Goal: Task Accomplishment & Management: Complete application form

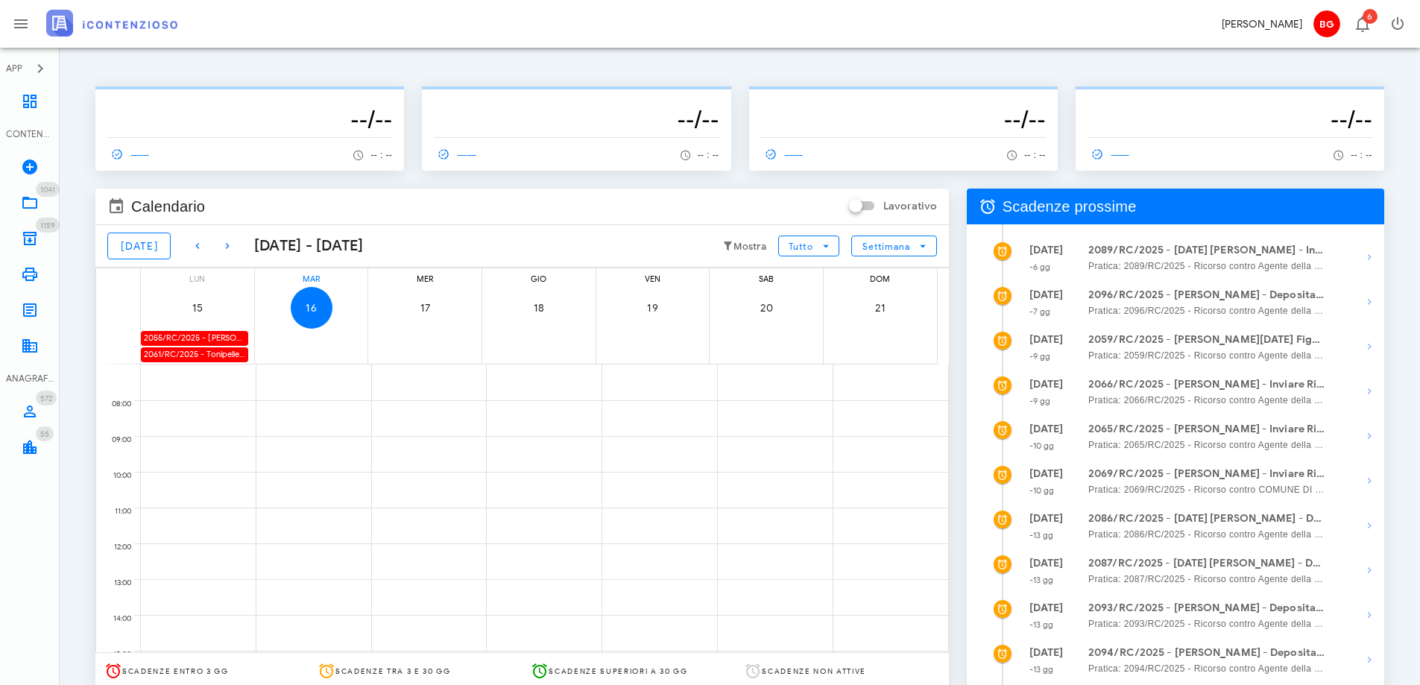
click at [200, 335] on div "2055/RC/2025 - [PERSON_NAME] - Inviare Ricorso" at bounding box center [194, 338] width 107 height 14
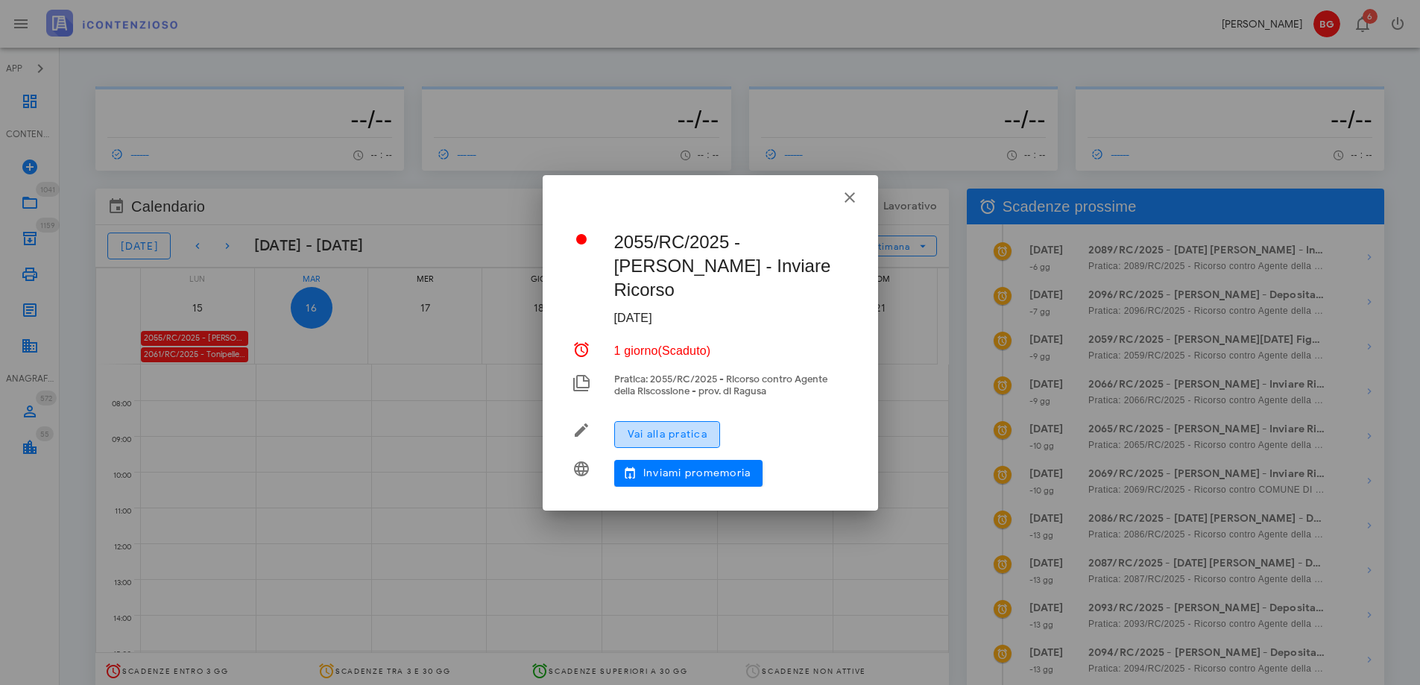
click at [659, 428] on span "Vai alla pratica" at bounding box center [667, 434] width 80 height 13
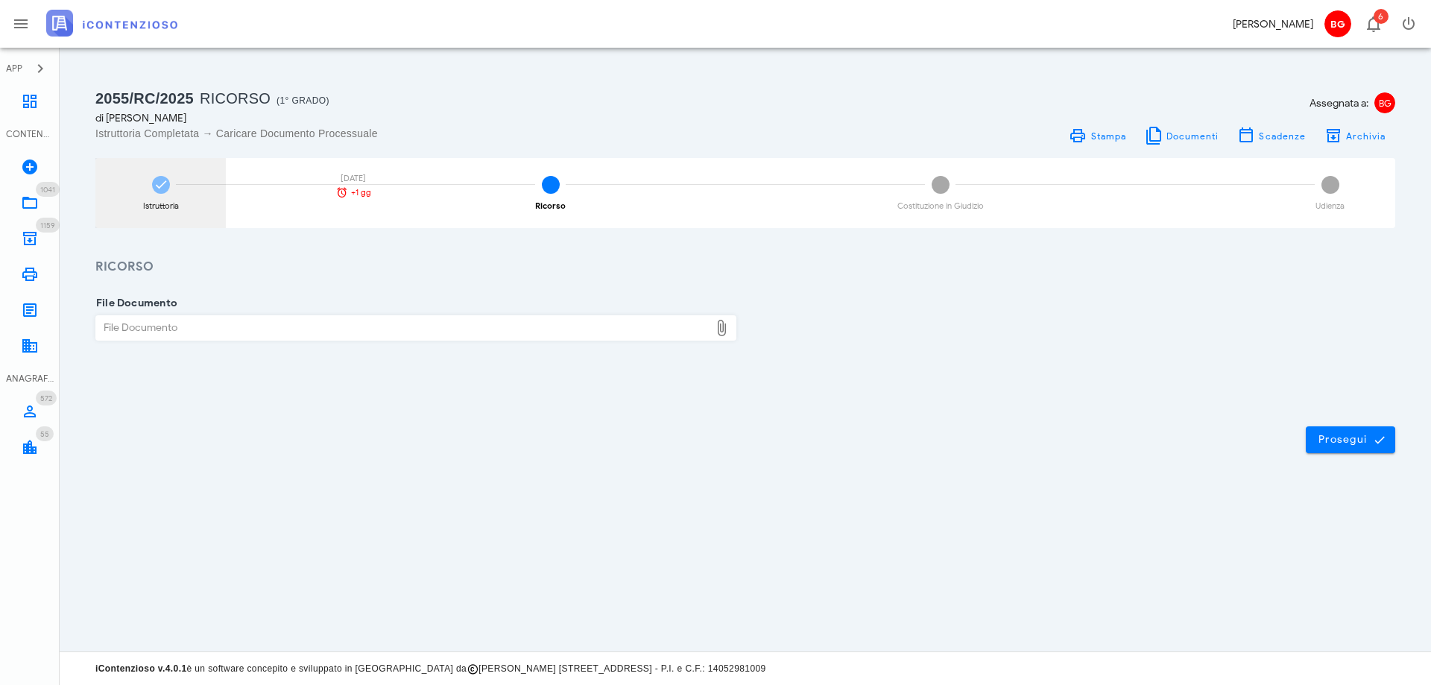
click at [176, 195] on div "Istruttoria [DATE] +1 gg" at bounding box center [160, 193] width 130 height 70
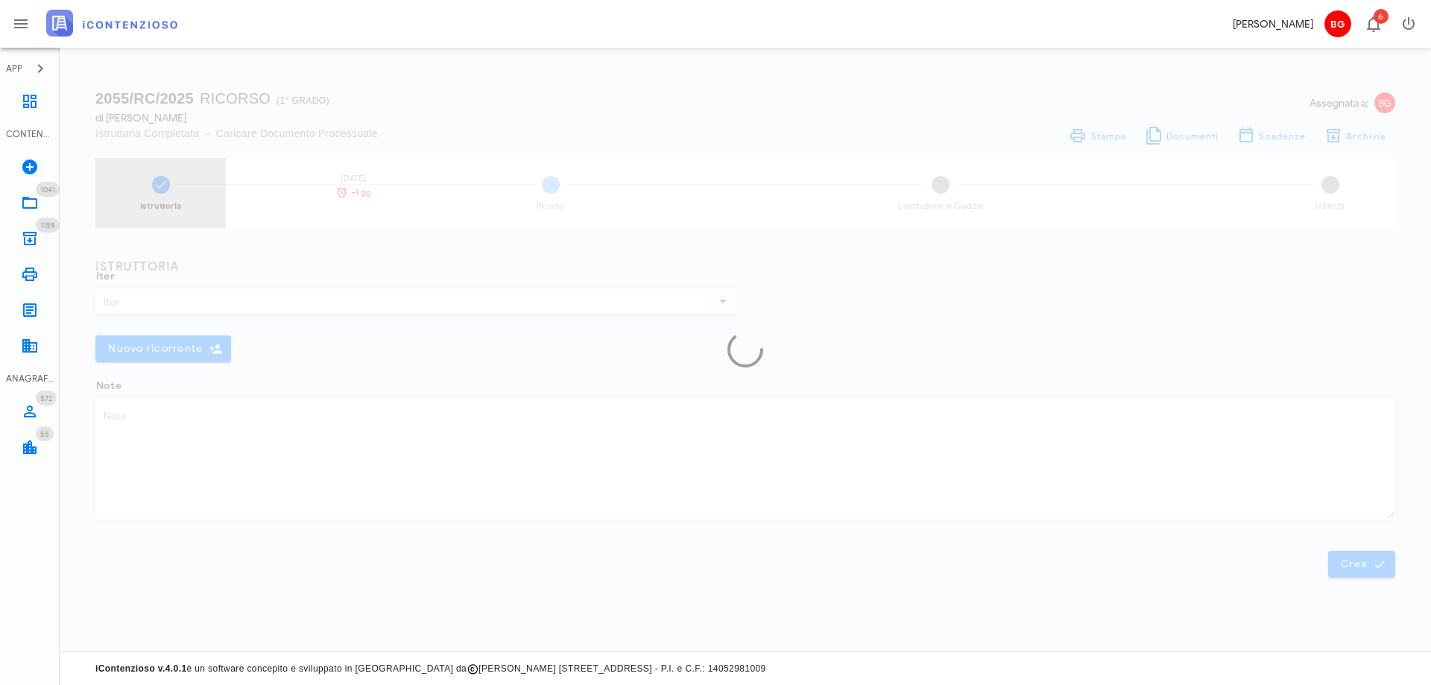
type input "Ricorso"
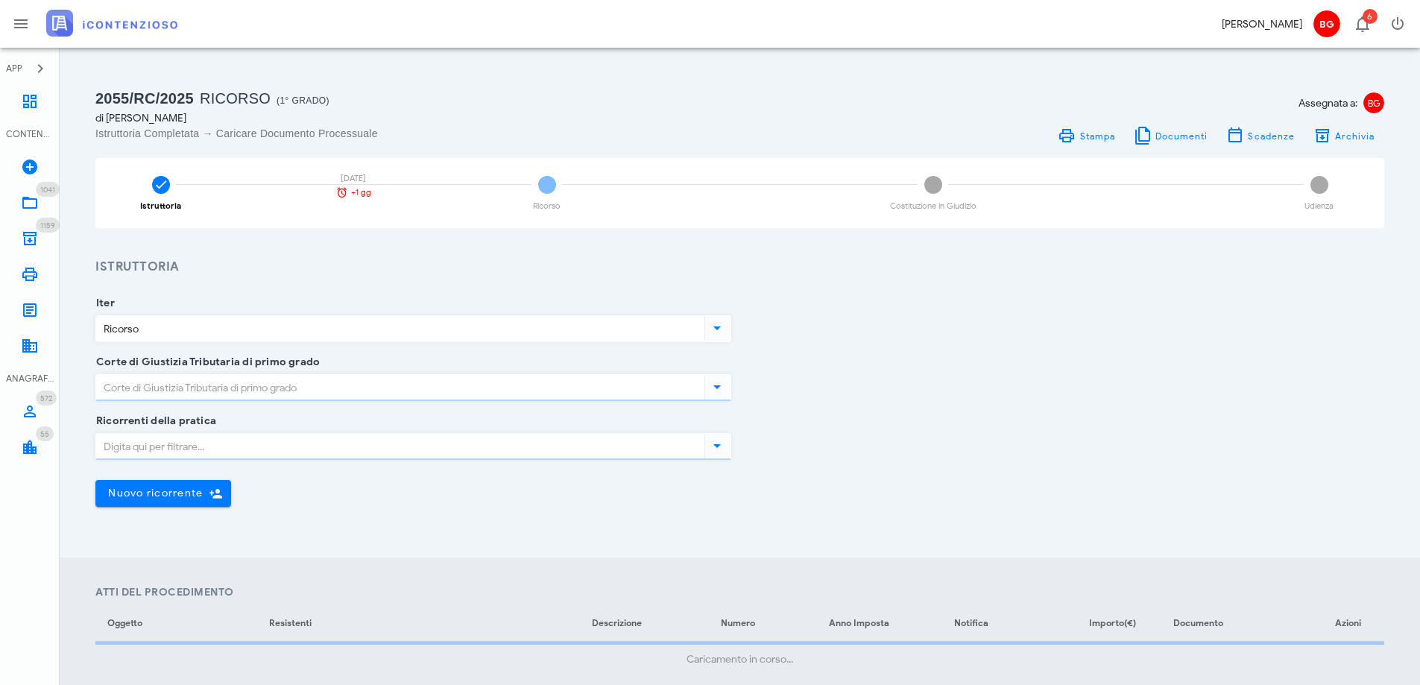
type input "Ragusa"
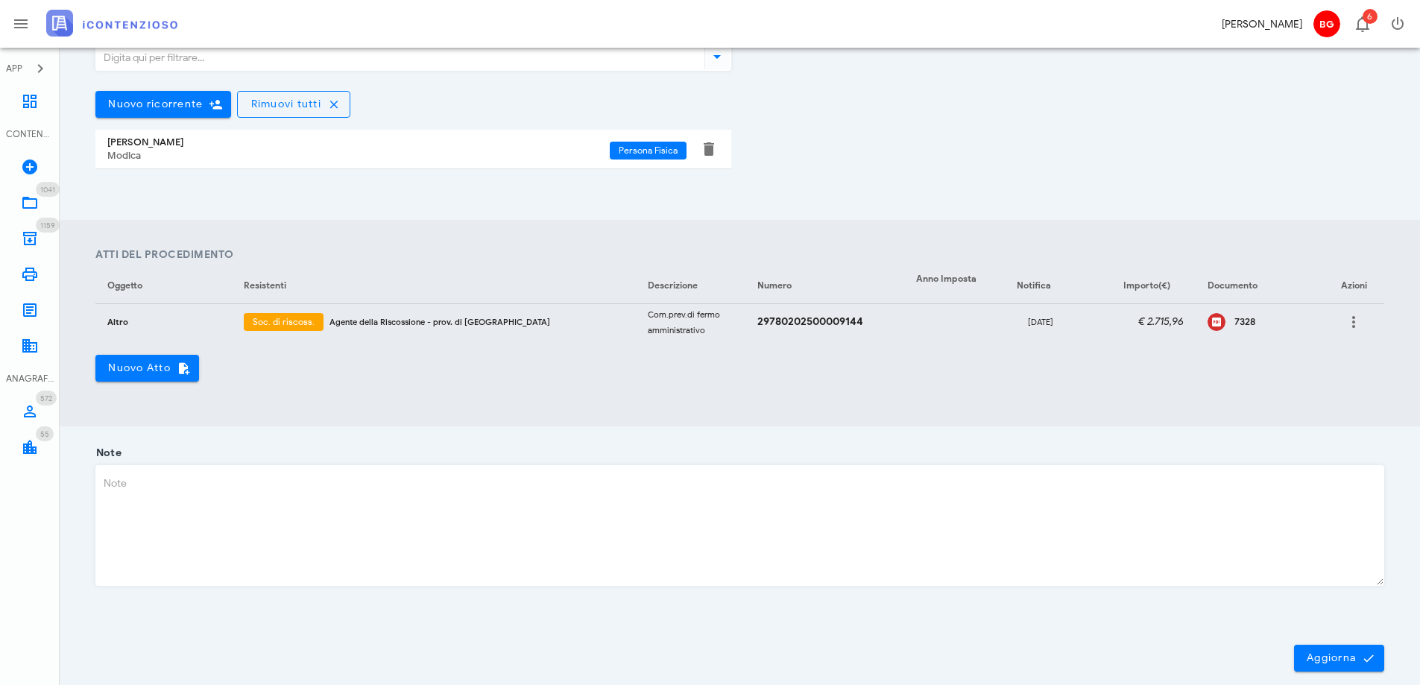
scroll to position [436, 0]
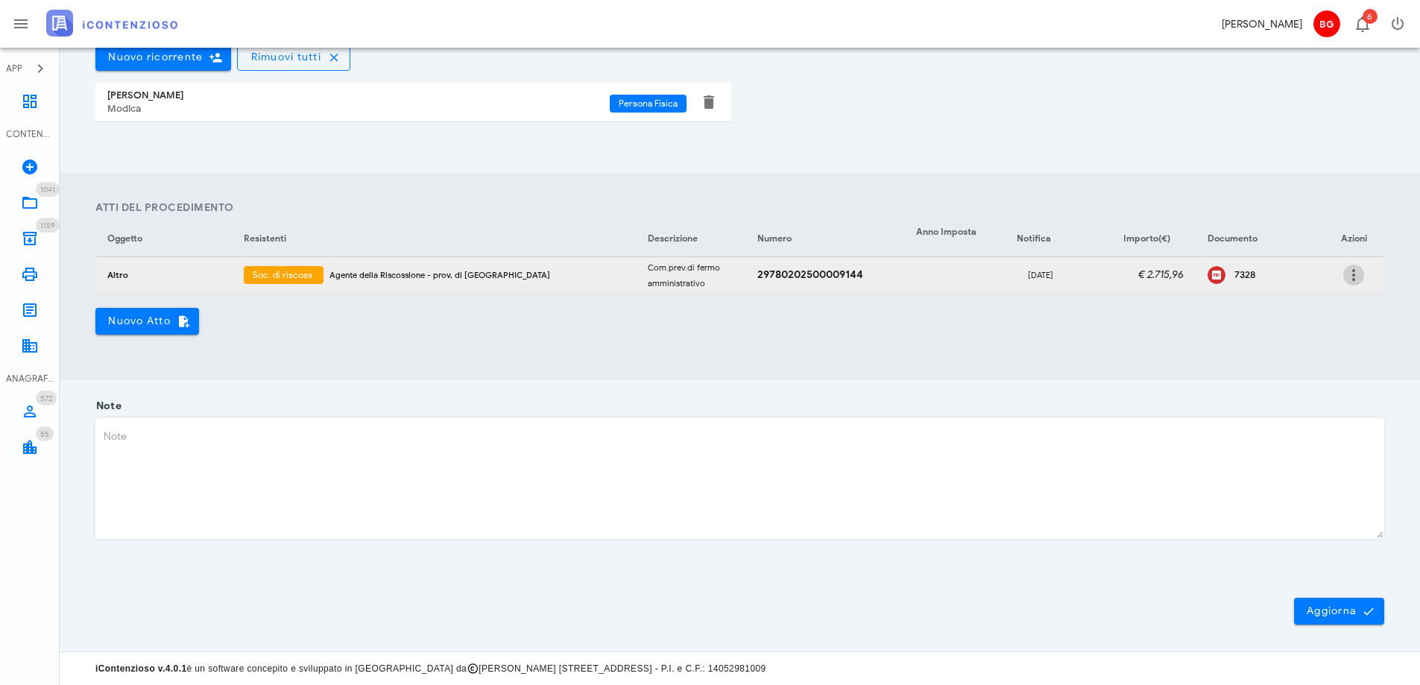
click at [1346, 279] on icon "button" at bounding box center [1353, 275] width 18 height 18
click at [1333, 288] on div "Modifica" at bounding box center [1329, 285] width 39 height 12
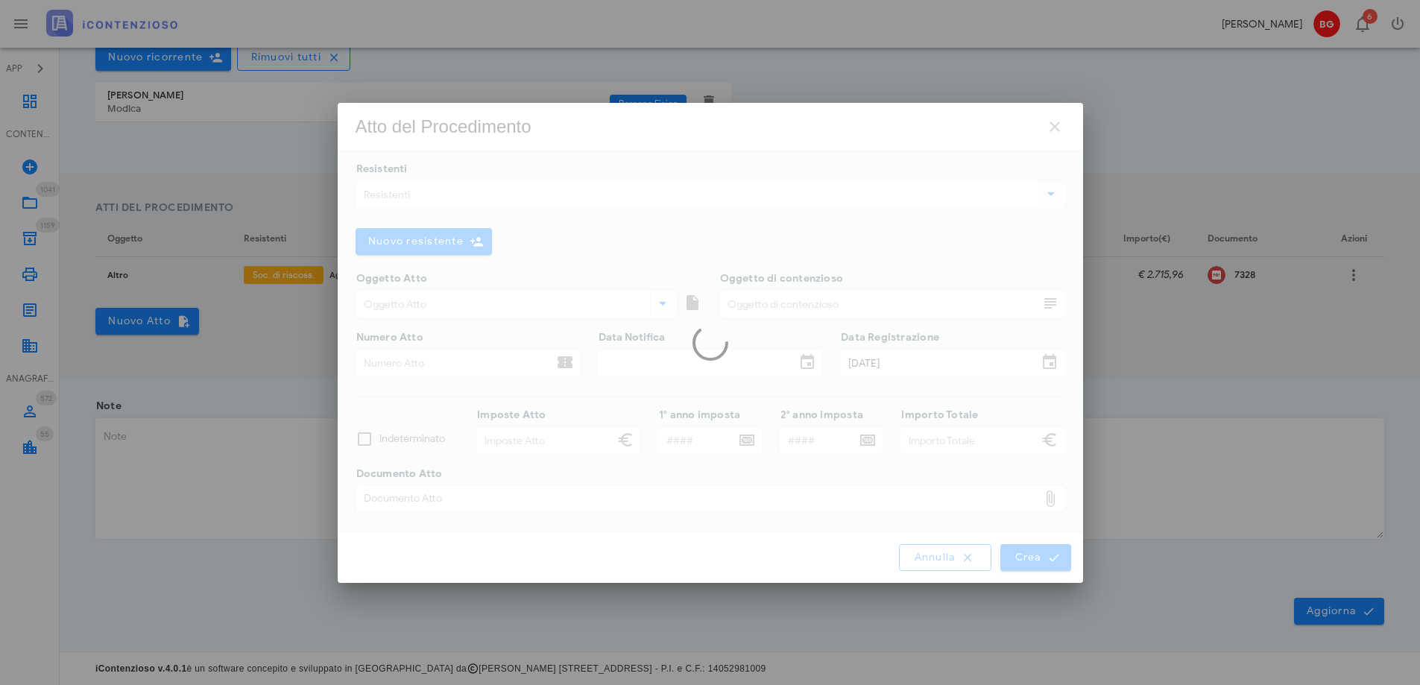
type input "Altro"
type input "Com.prev.di fermo amministrativo"
type input "29780202500009144"
type input "16/06/2025"
type input "01/07/2025"
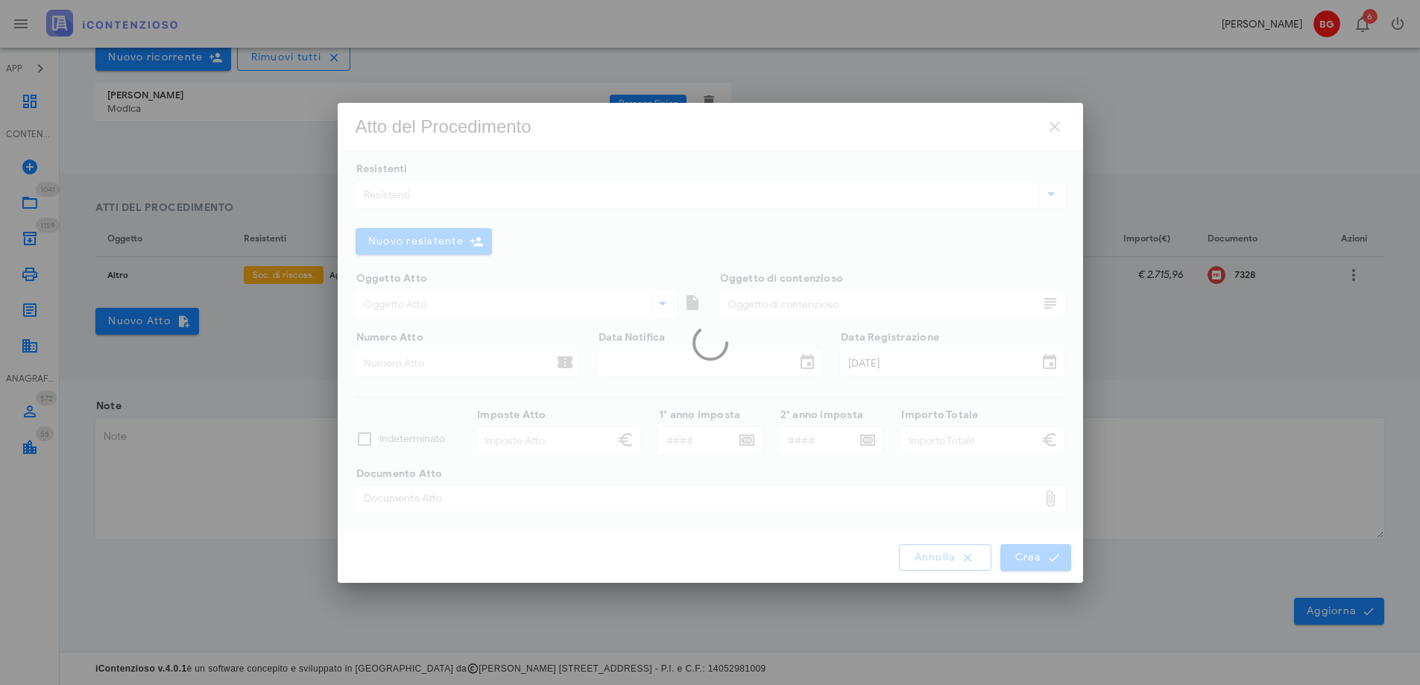
type input "2.715,96"
type input "2.715,97"
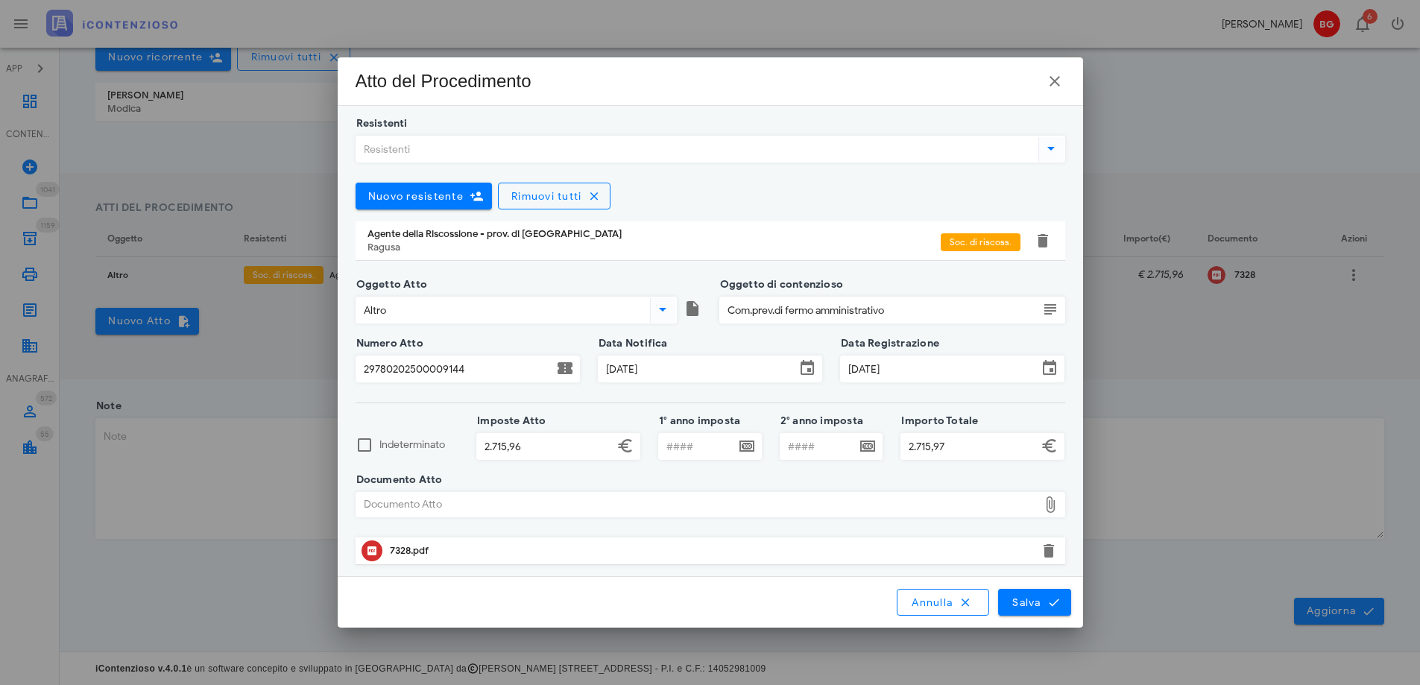
click at [592, 142] on input "Resistenti" at bounding box center [695, 148] width 679 height 25
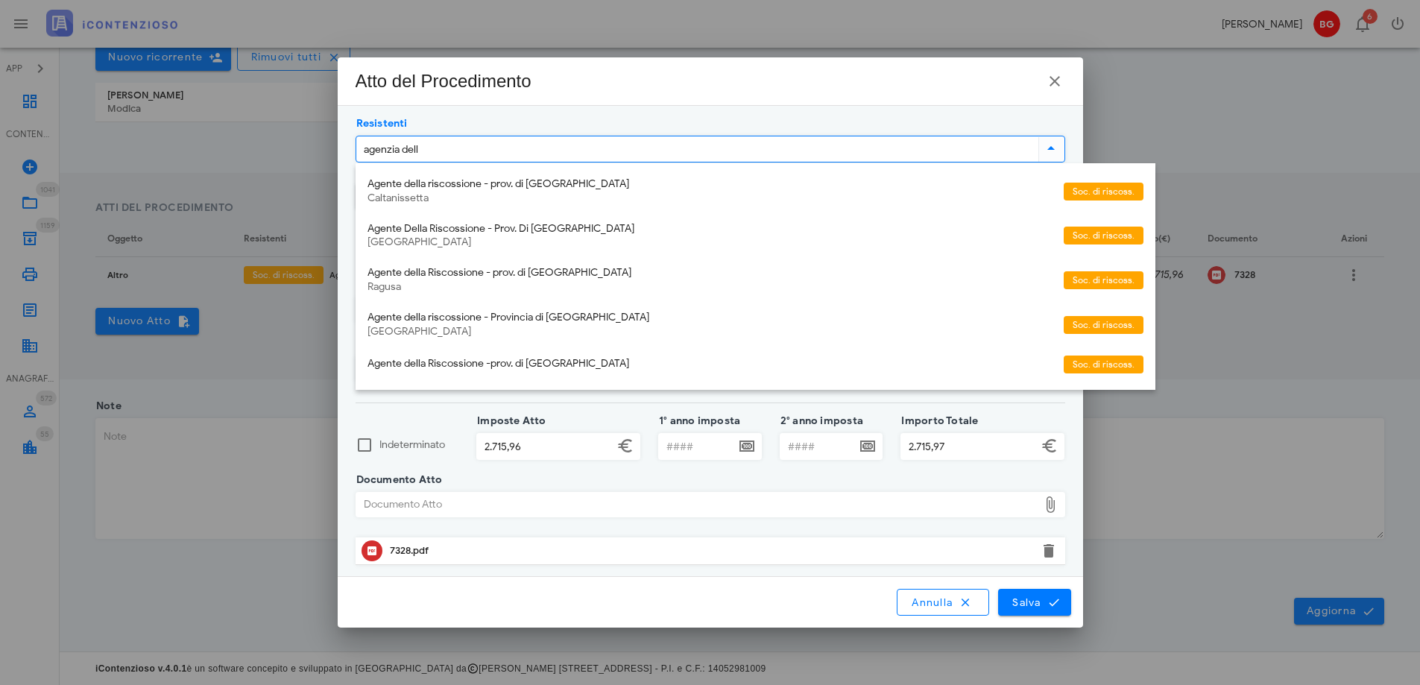
type input "agenzia delle"
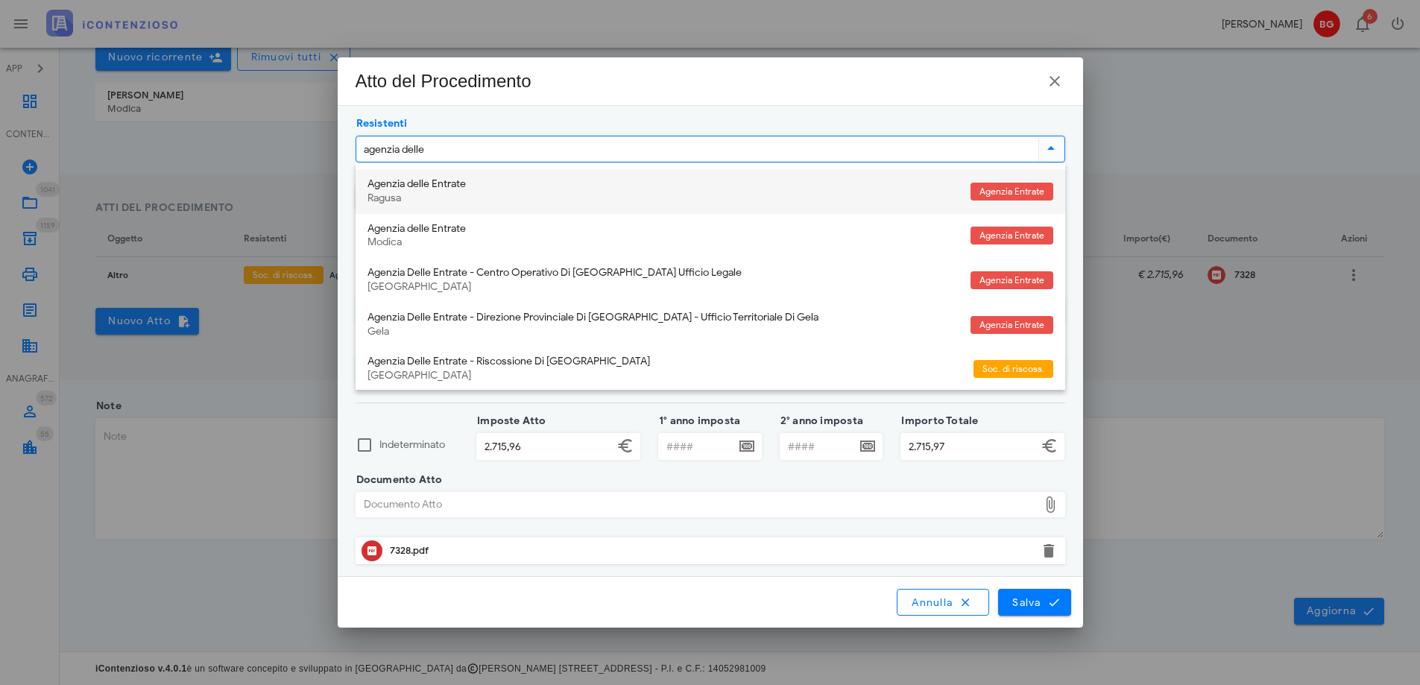
click at [589, 181] on div "Agenzia delle Entrate" at bounding box center [662, 184] width 591 height 13
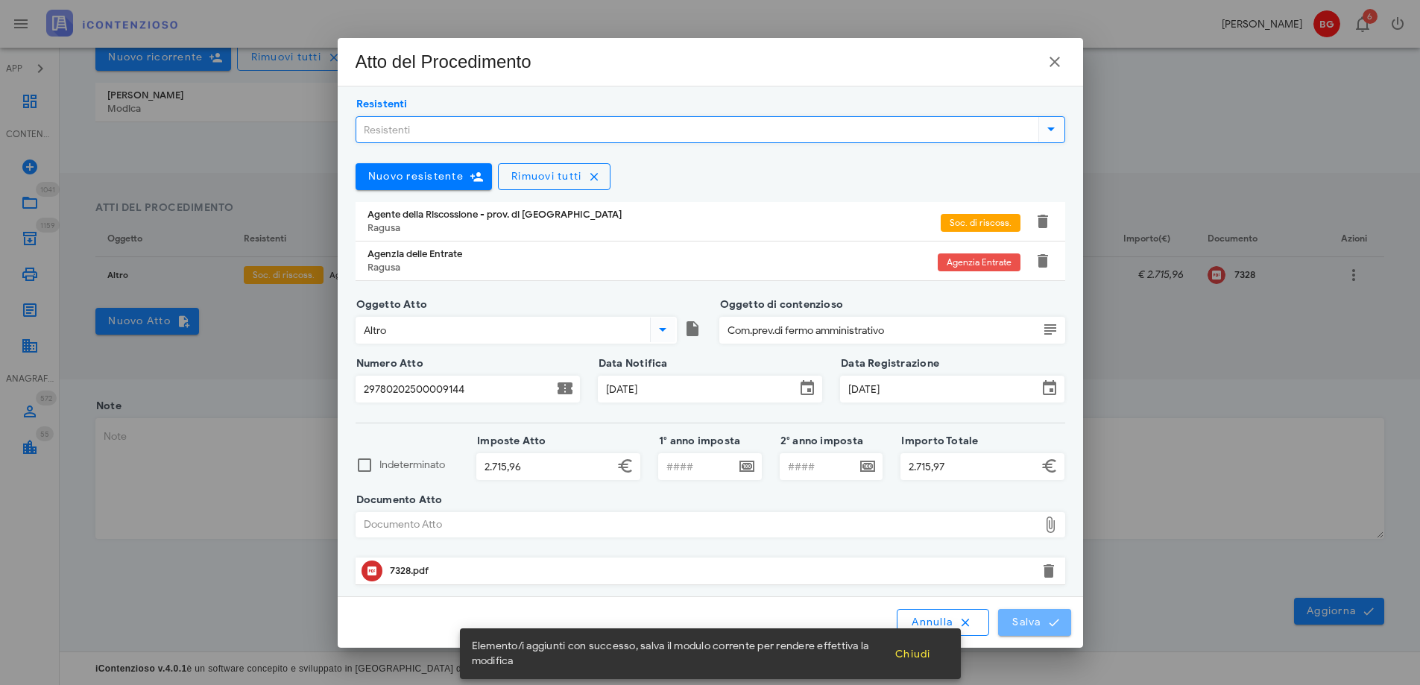
click at [1059, 621] on icon "submit" at bounding box center [1053, 621] width 13 height 13
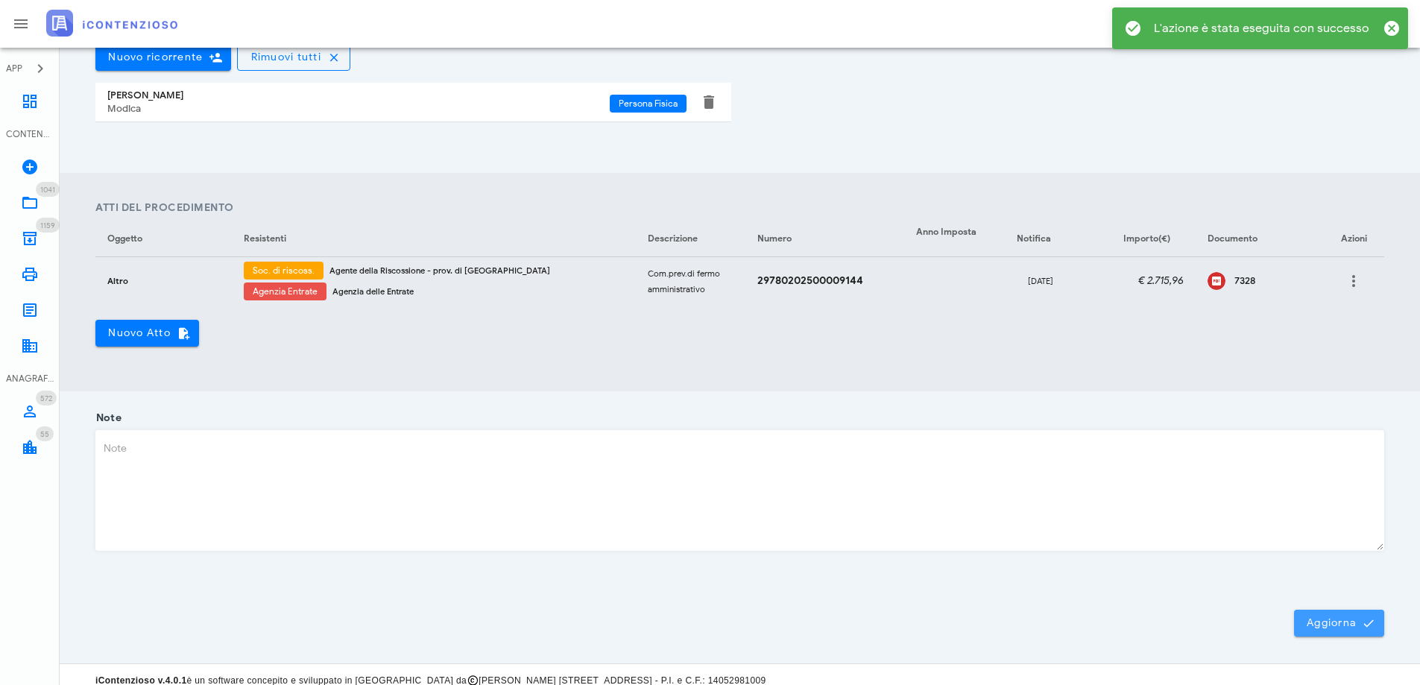
click at [1320, 616] on span "Aggiorna" at bounding box center [1338, 622] width 66 height 13
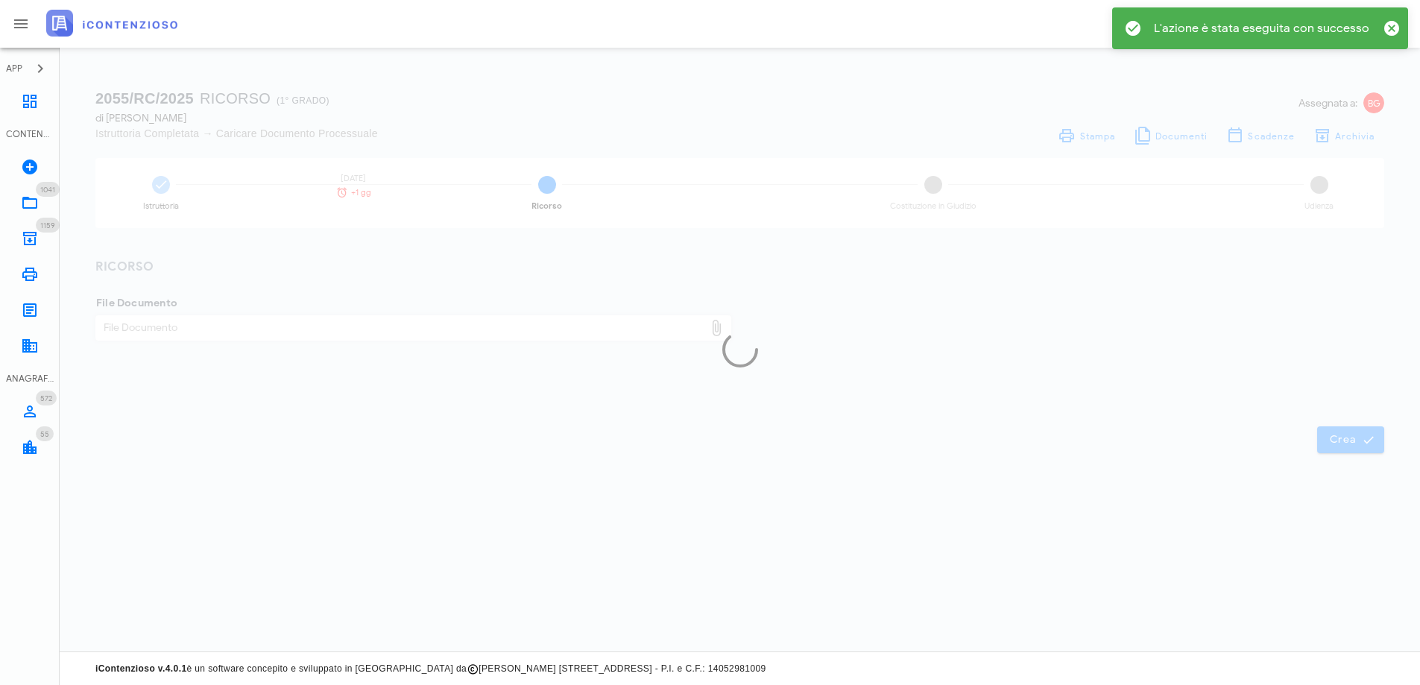
scroll to position [0, 0]
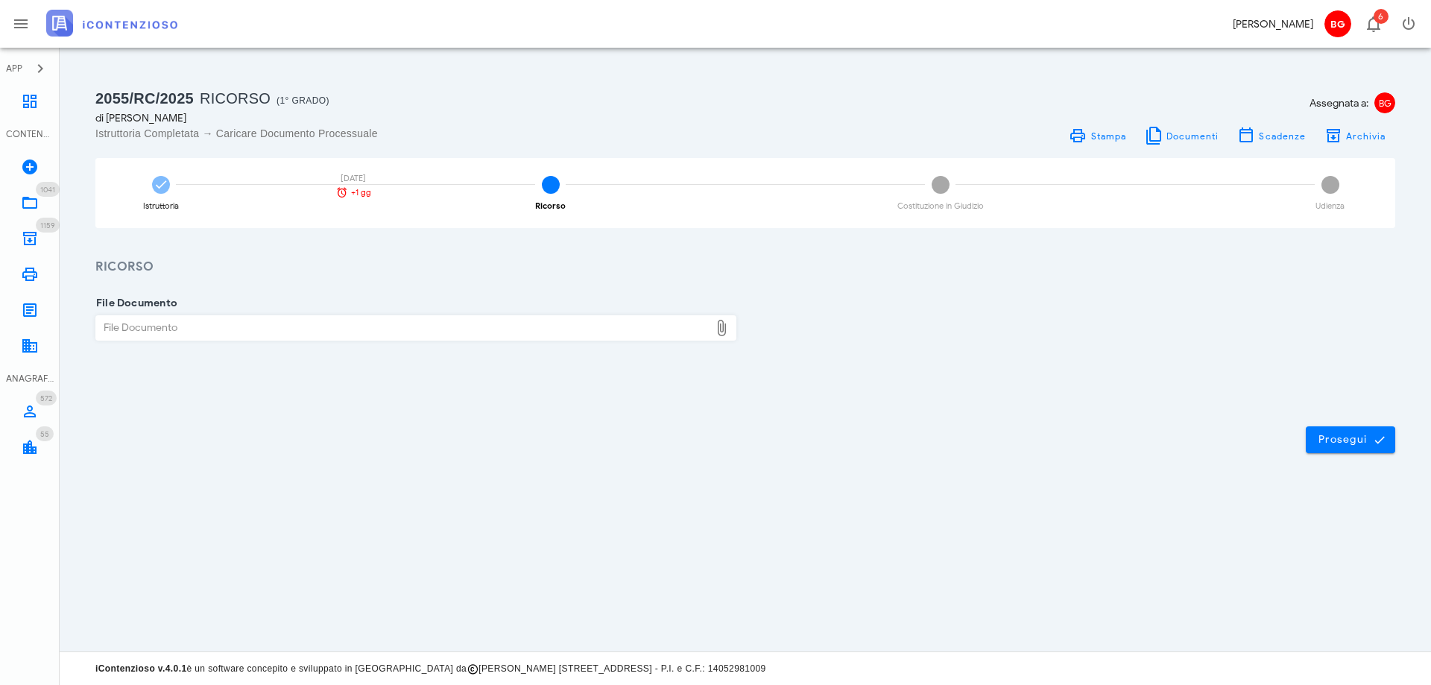
click at [456, 334] on div "File Documento" at bounding box center [402, 328] width 613 height 24
type input "C:\fakepath\ricorso.pdf"
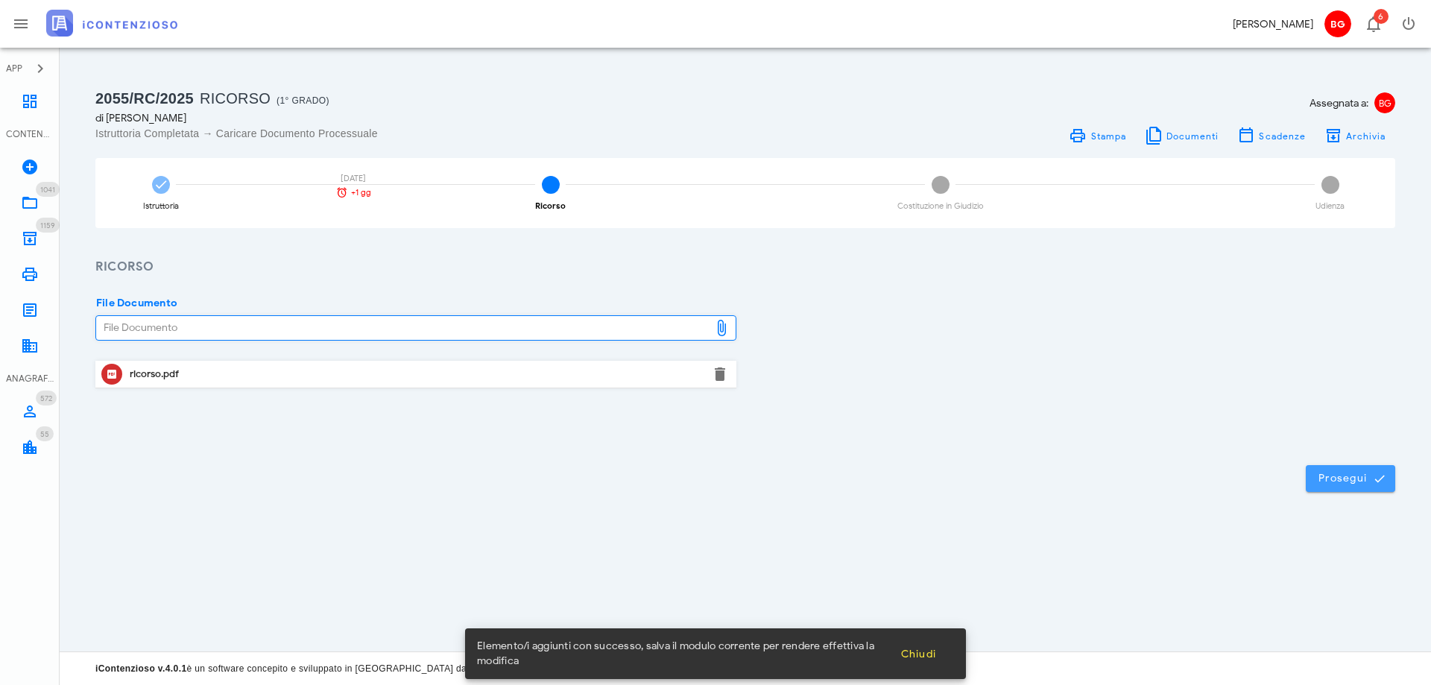
click at [1343, 476] on span "Prosegui" at bounding box center [1350, 478] width 66 height 13
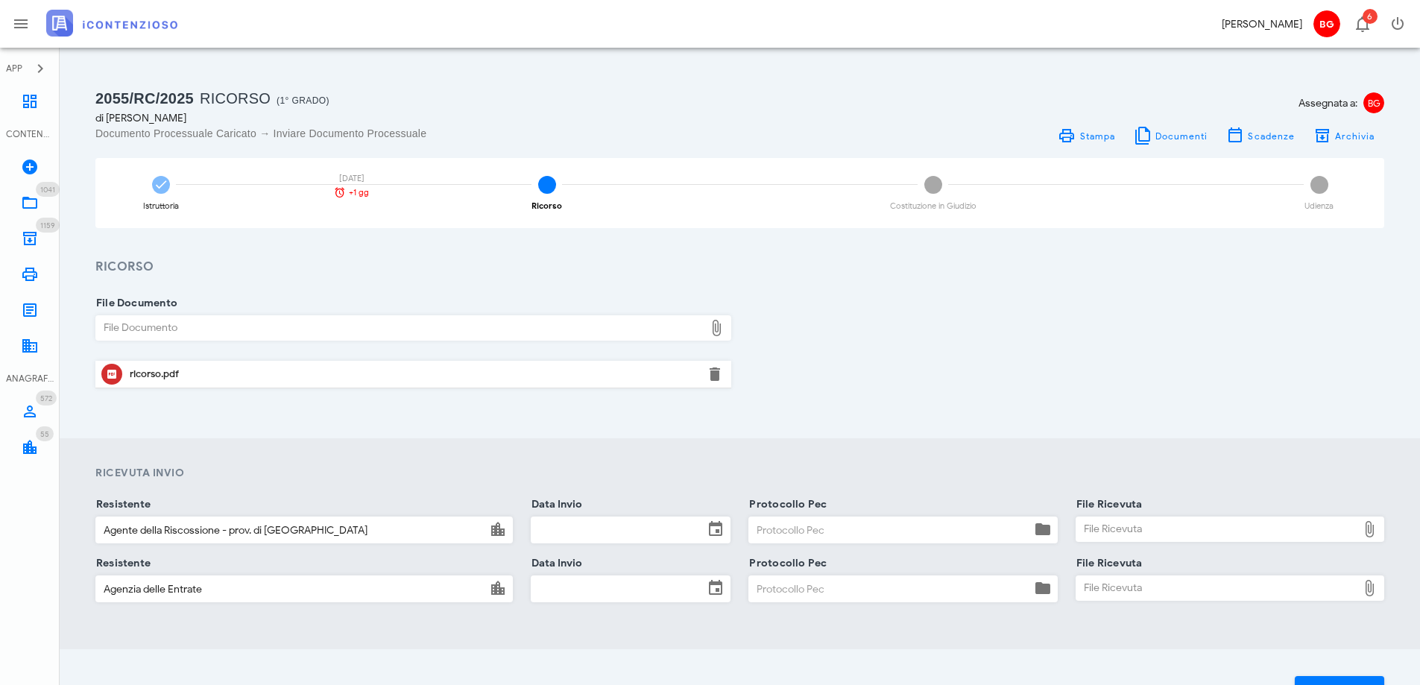
click at [641, 531] on input "Data Invio" at bounding box center [617, 529] width 172 height 25
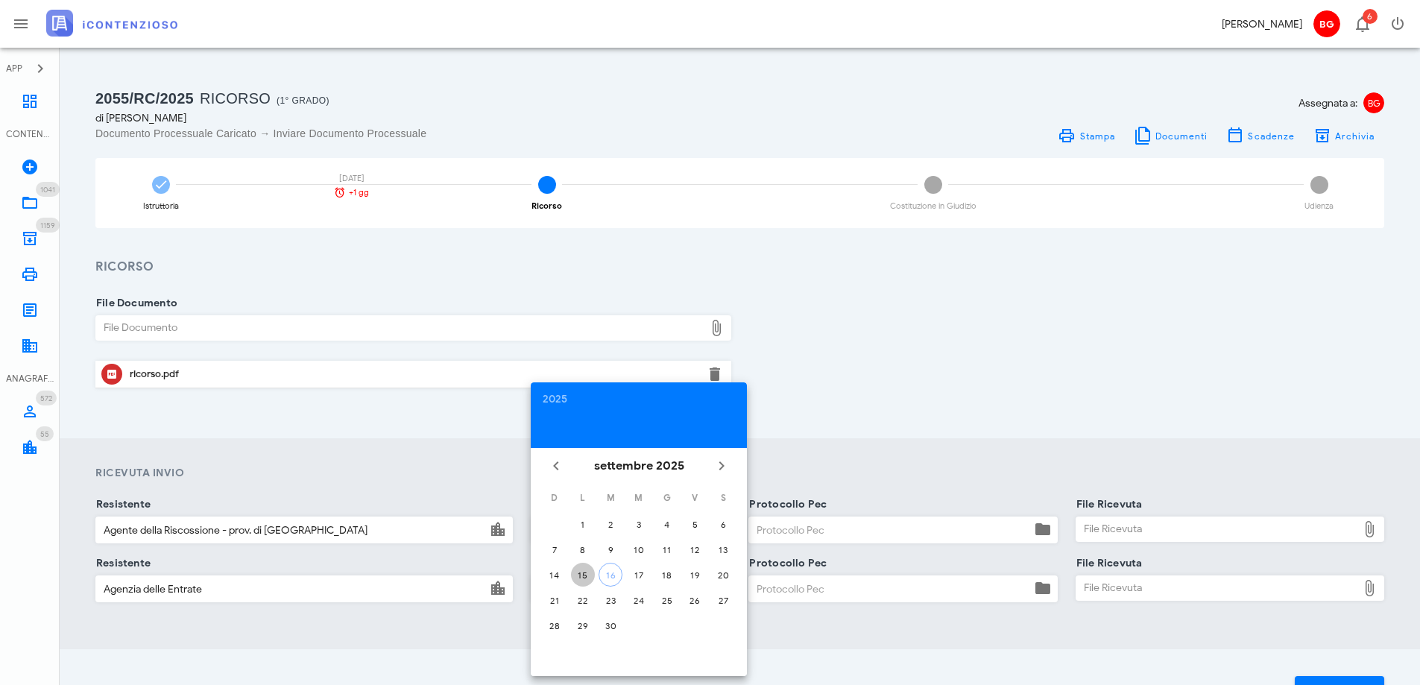
click at [584, 570] on div "15" at bounding box center [583, 574] width 24 height 11
type input "15/09/2025"
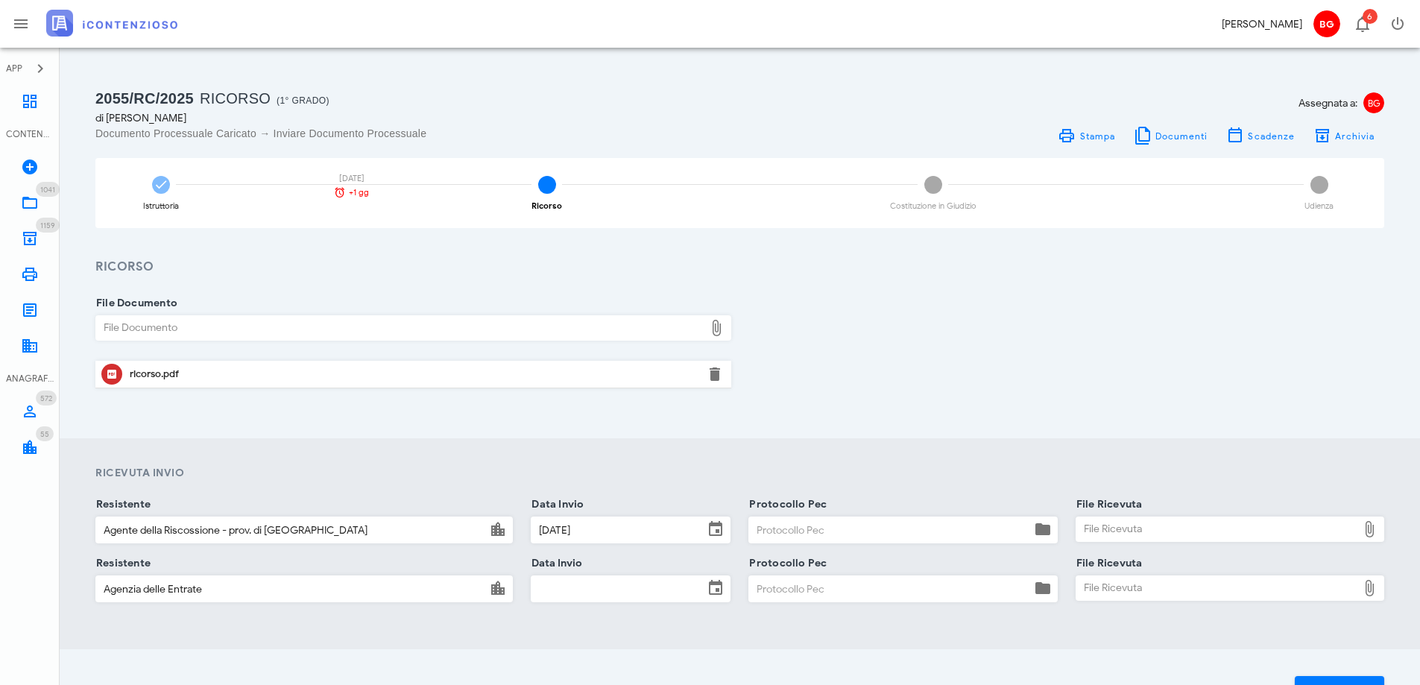
click at [665, 592] on input "Data Invio" at bounding box center [617, 588] width 172 height 25
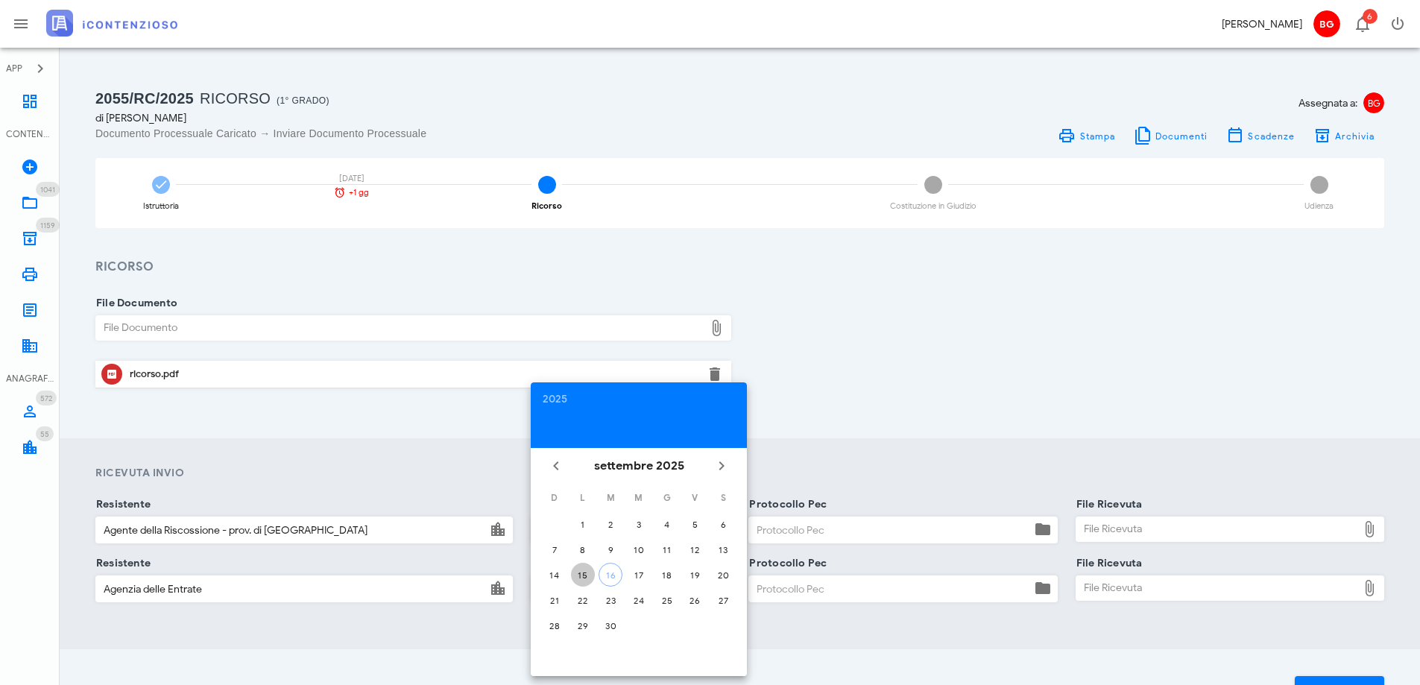
click at [591, 575] on div "15" at bounding box center [583, 574] width 24 height 11
type input "15/09/2025"
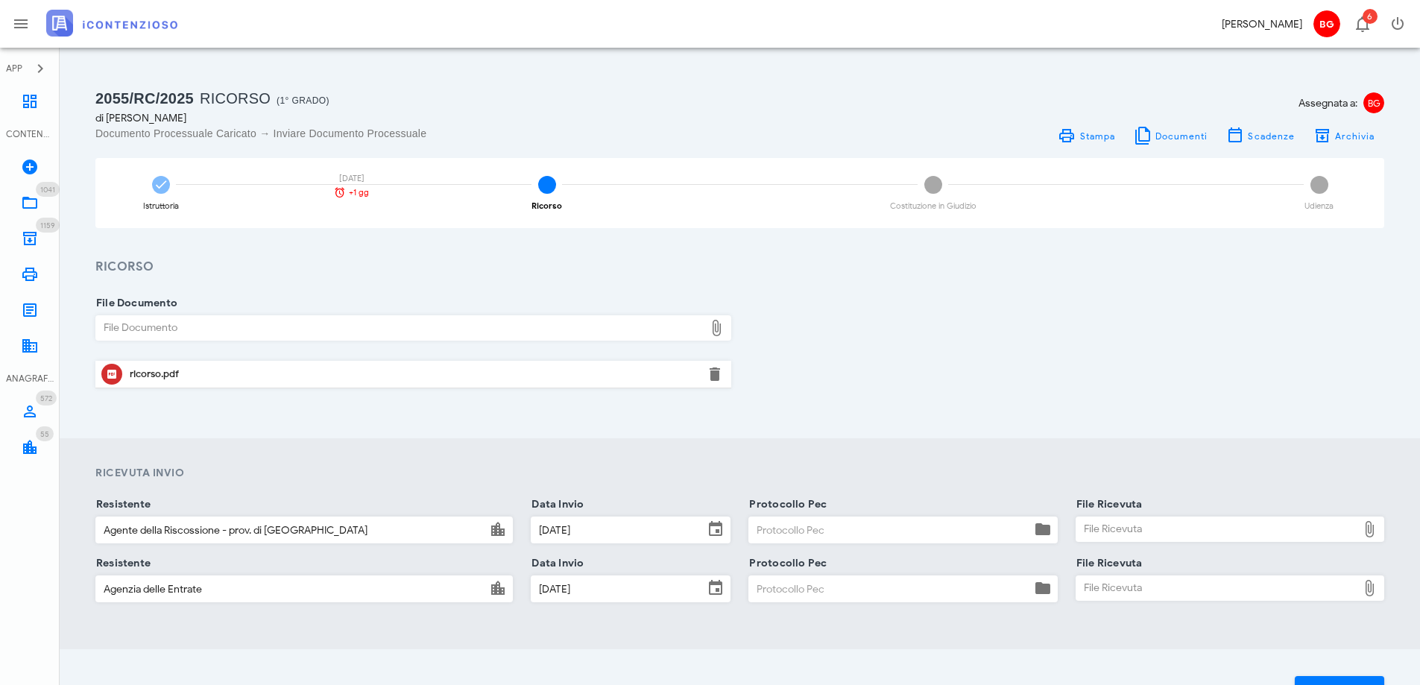
click at [824, 525] on input "Protocollo Pec" at bounding box center [889, 529] width 281 height 25
type input "150925"
click at [845, 595] on input "Protocollo Pec" at bounding box center [889, 588] width 281 height 25
type input "150925"
click at [1201, 536] on div "File Ricevuta" at bounding box center [1216, 529] width 281 height 24
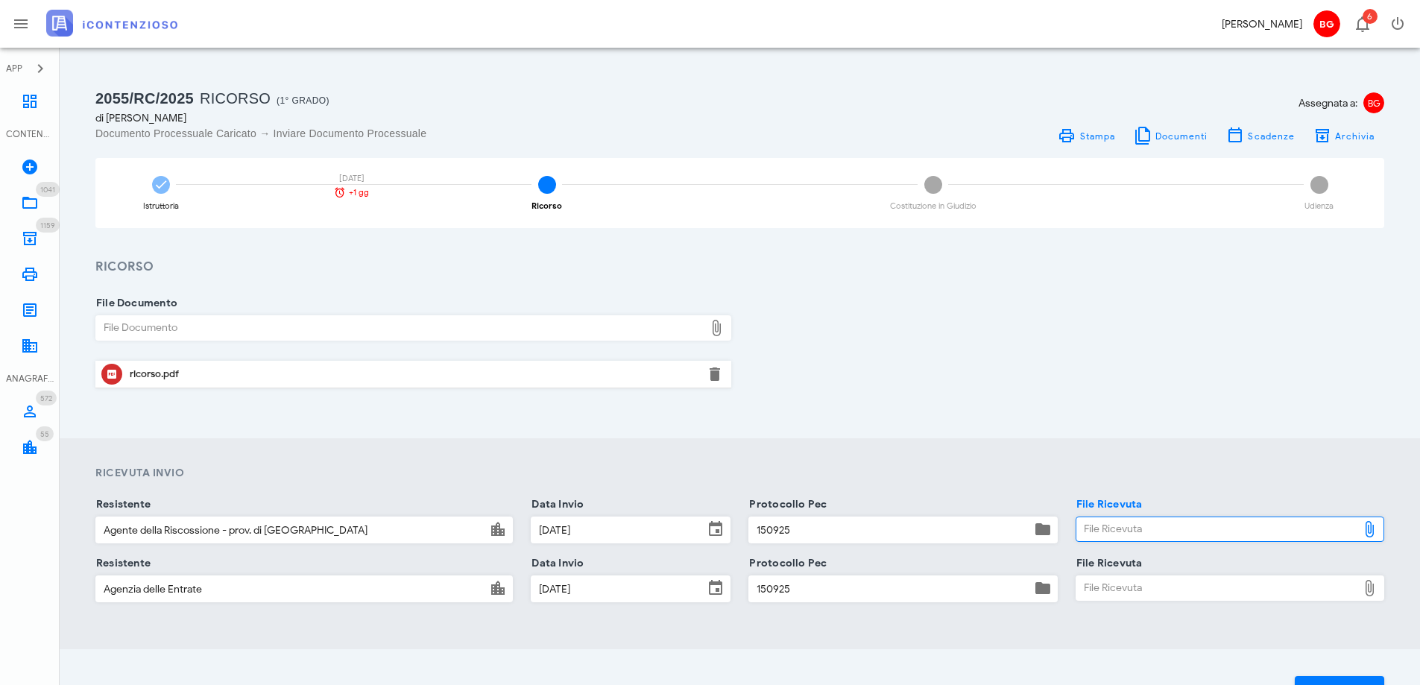
type input "C:\fakepath\consegna ader.pdf"
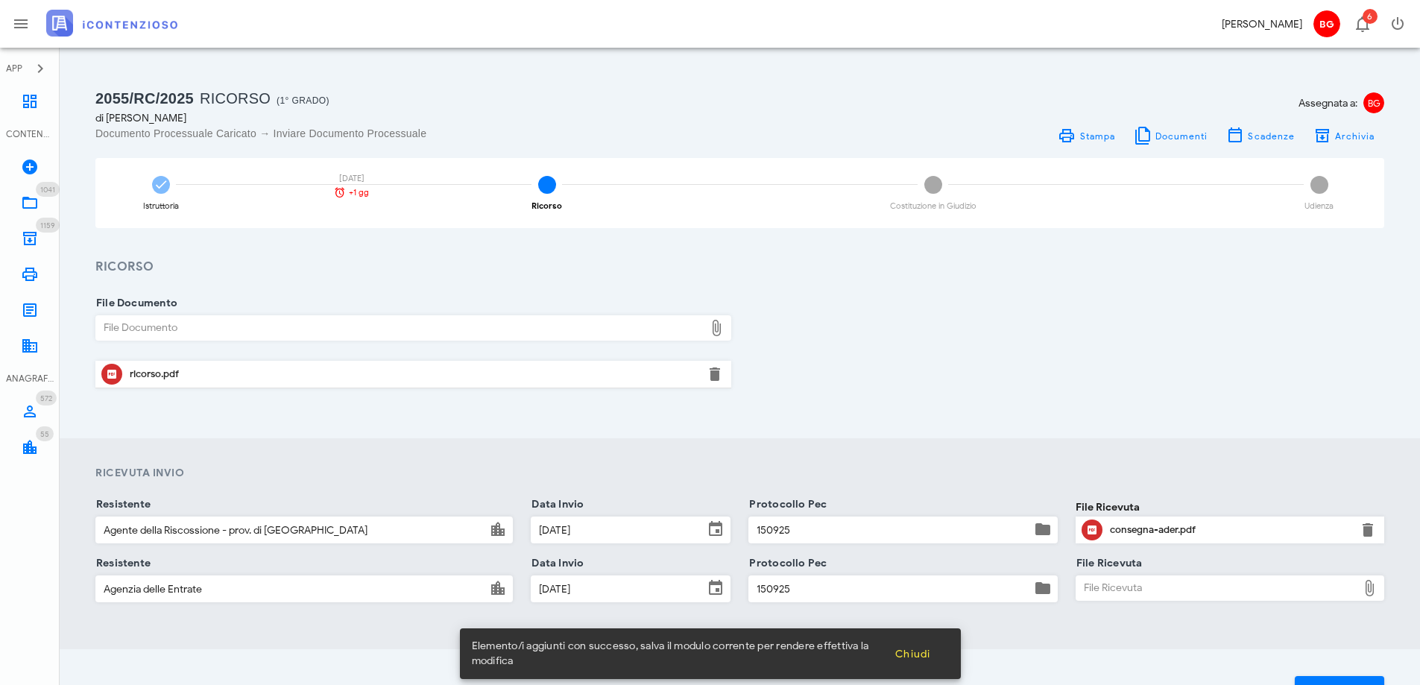
click at [1154, 589] on div "File Ricevuta" at bounding box center [1216, 588] width 281 height 24
type input "C:\fakepath\consegna ade.pdf"
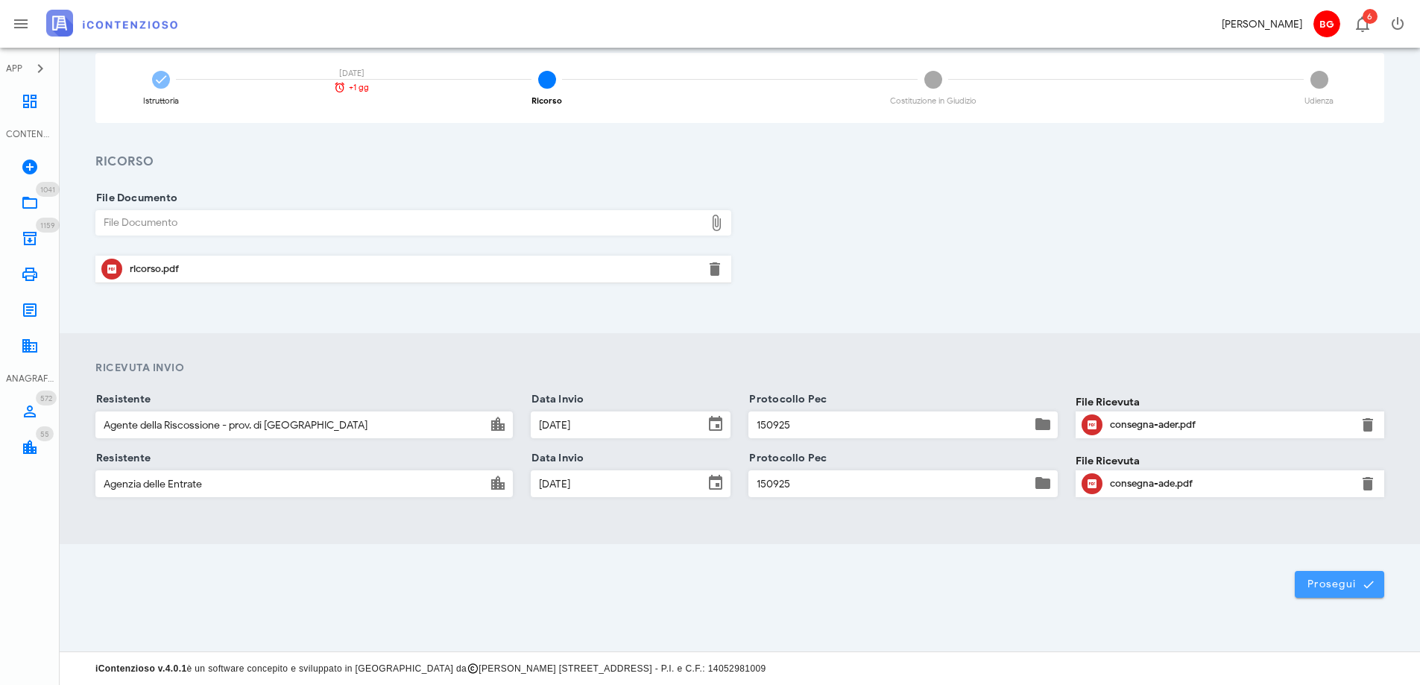
click at [1310, 576] on button "Prosegui" at bounding box center [1338, 584] width 89 height 27
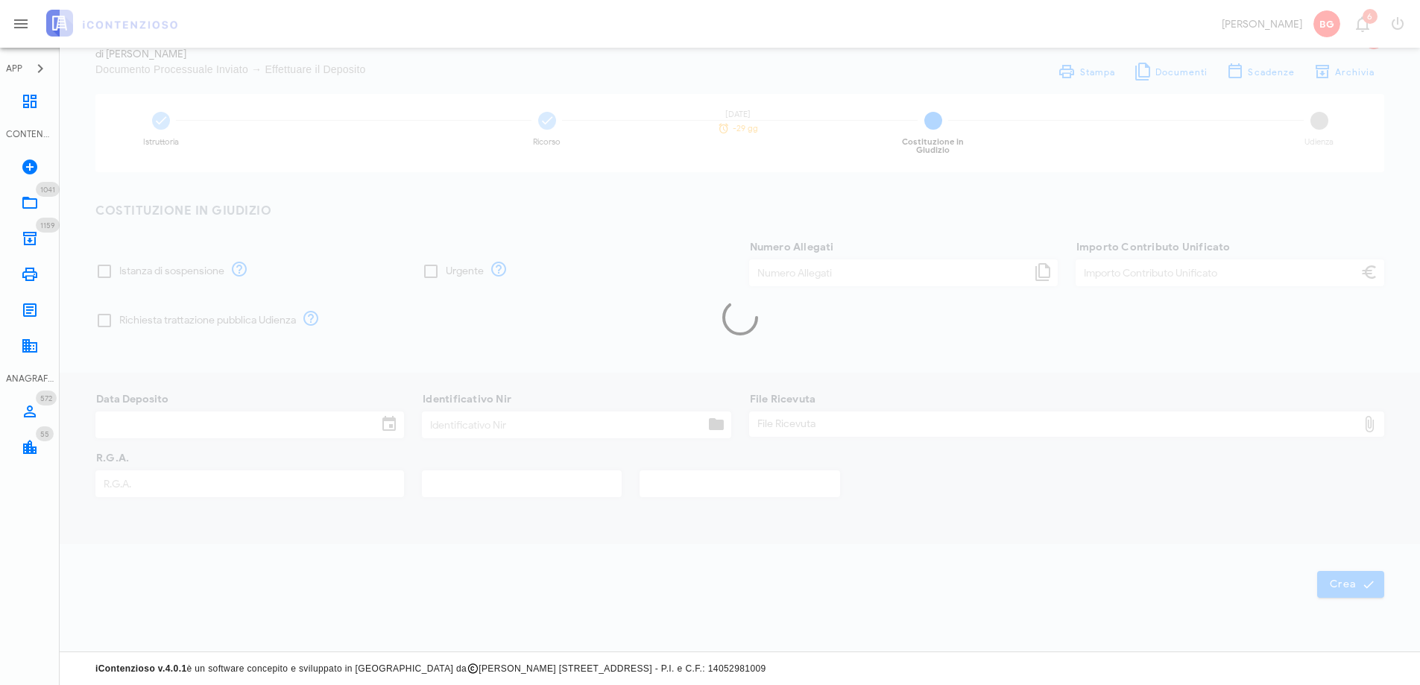
type input "60,00"
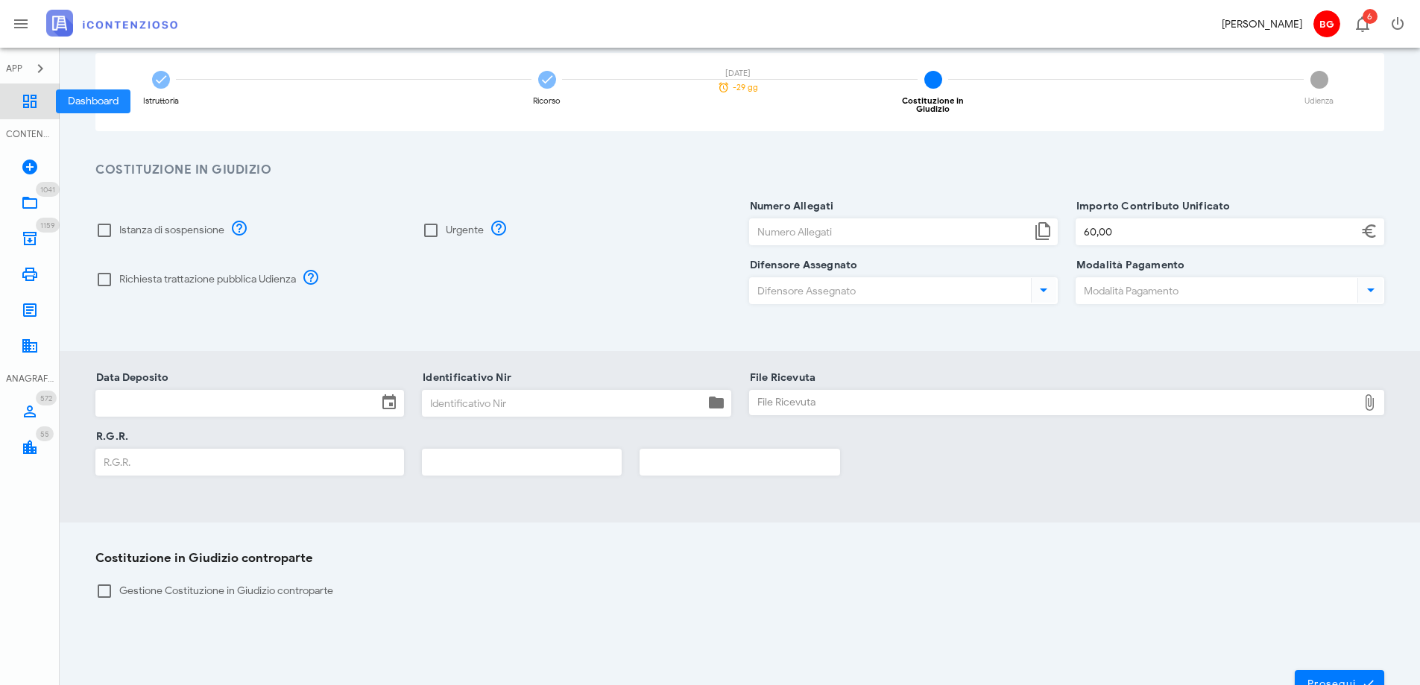
click at [48, 99] on link "Dashboard" at bounding box center [30, 101] width 60 height 36
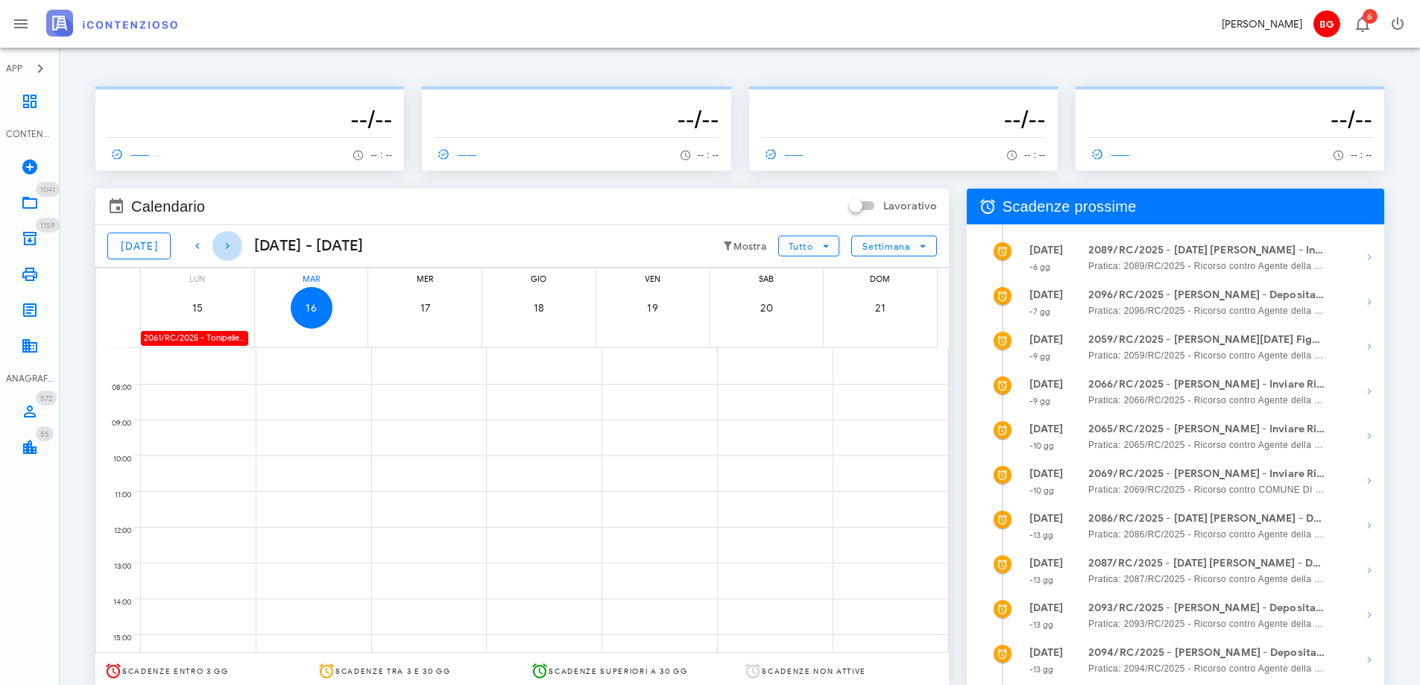
click at [218, 244] on icon "button" at bounding box center [227, 246] width 18 height 18
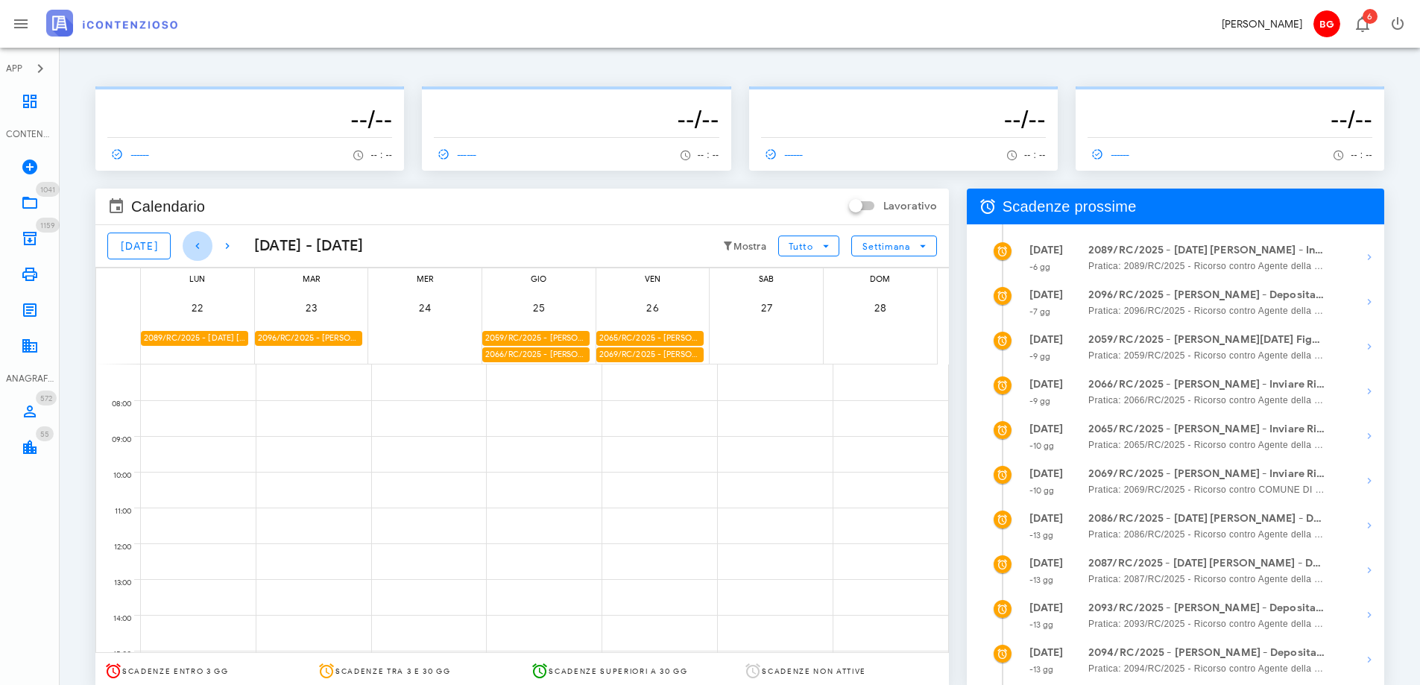
click at [189, 247] on icon "button" at bounding box center [198, 246] width 18 height 18
